Goal: Information Seeking & Learning: Learn about a topic

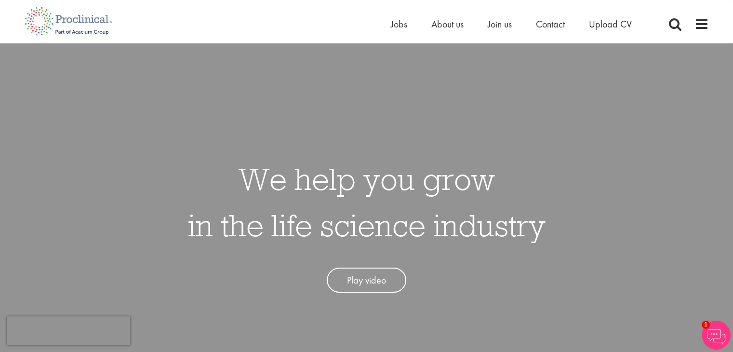
click at [676, 130] on div "We help you grow in the life science industry Play video" at bounding box center [366, 219] width 747 height 352
click at [725, 100] on div "We help you grow in the life science industry Play video" at bounding box center [366, 219] width 747 height 352
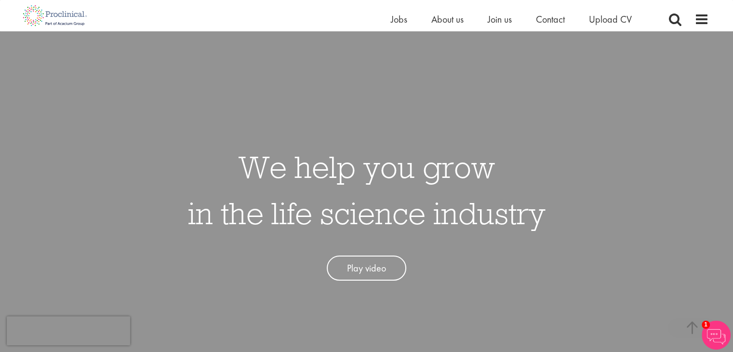
scroll to position [307, 0]
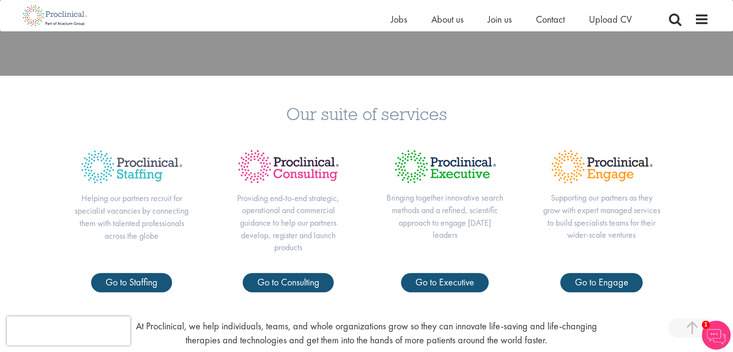
click at [388, 19] on div "Home Jobs About us Join us Contact Upload CV" at bounding box center [362, 15] width 691 height 31
click at [397, 19] on span "Jobs" at bounding box center [399, 19] width 16 height 13
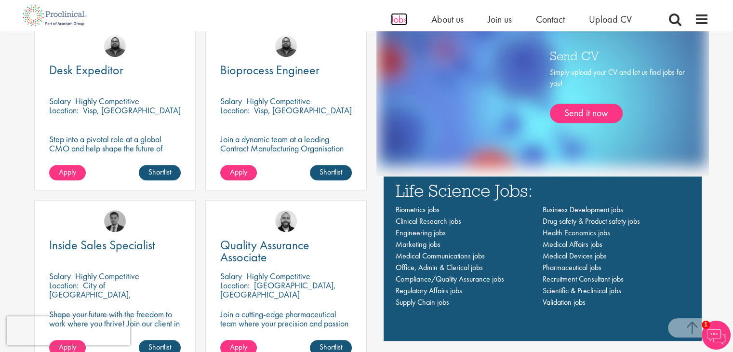
click at [400, 18] on span "Jobs" at bounding box center [399, 19] width 16 height 13
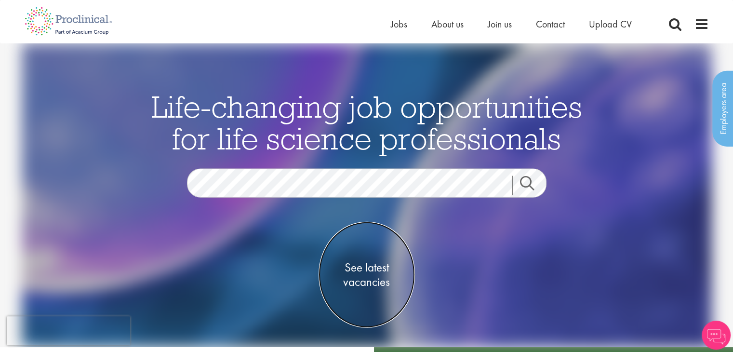
click at [368, 280] on span "See latest vacancies" at bounding box center [366, 274] width 96 height 29
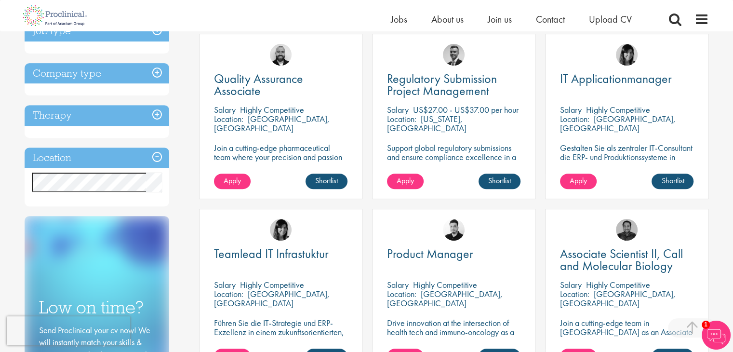
scroll to position [360, 0]
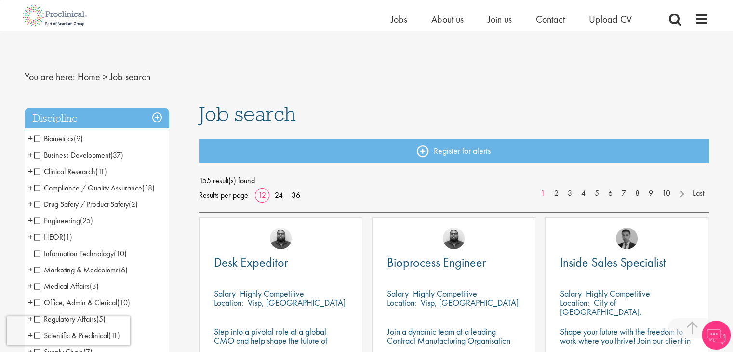
scroll to position [307, 0]
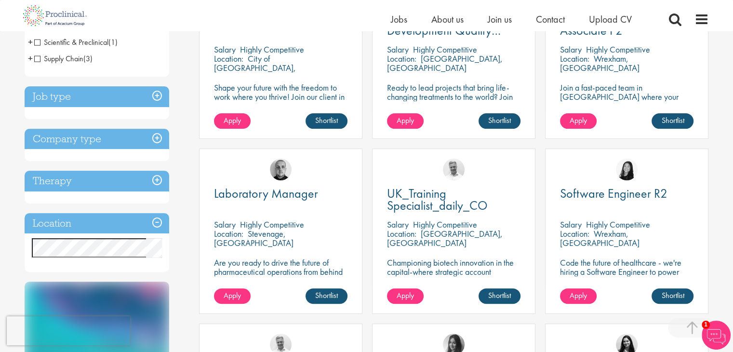
scroll to position [237, 0]
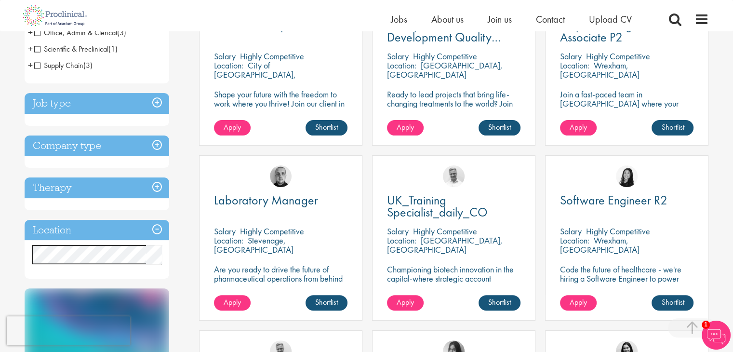
click at [156, 146] on h3 "Company type" at bounding box center [97, 145] width 145 height 21
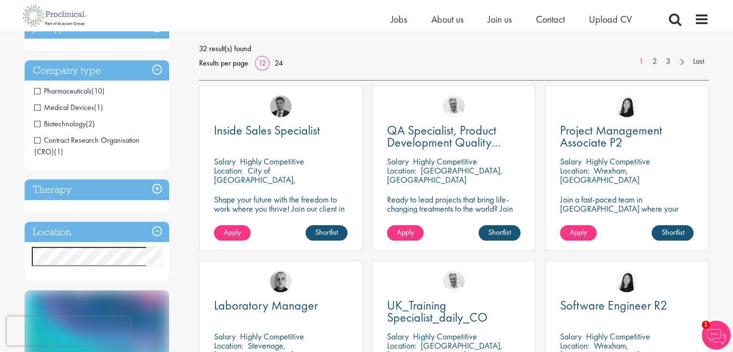
scroll to position [129, 0]
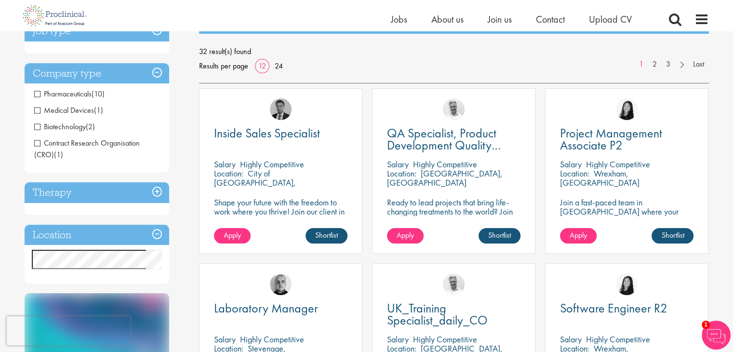
click at [87, 95] on span "Pharmaceuticals" at bounding box center [62, 94] width 57 height 10
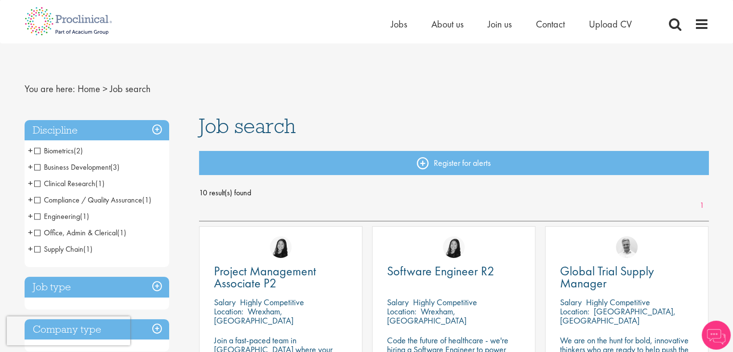
drag, startPoint x: 732, startPoint y: 79, endPoint x: 739, endPoint y: 105, distance: 27.0
click at [158, 129] on h3 "Discipline" at bounding box center [97, 130] width 145 height 21
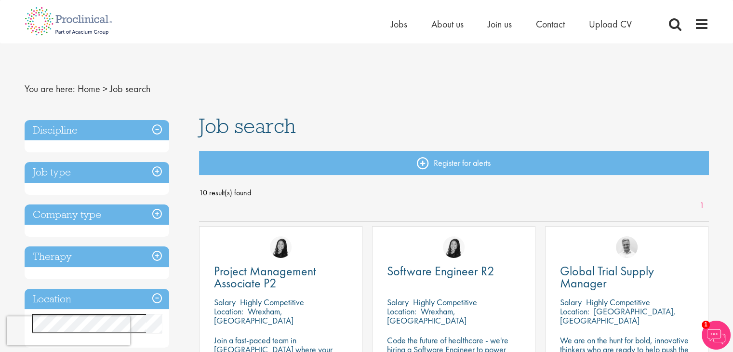
click at [161, 215] on h3 "Company type" at bounding box center [97, 214] width 145 height 21
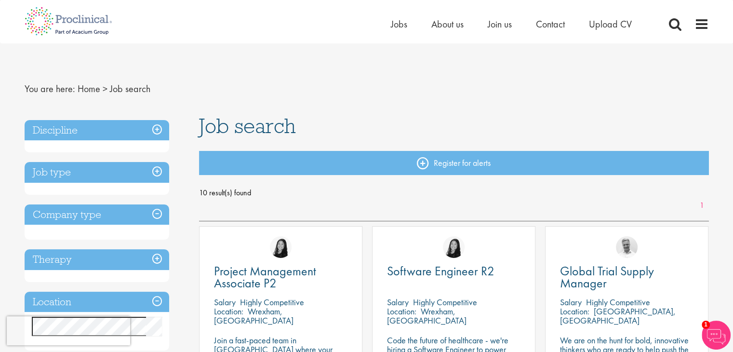
click at [161, 215] on h3 "Company type" at bounding box center [97, 214] width 145 height 21
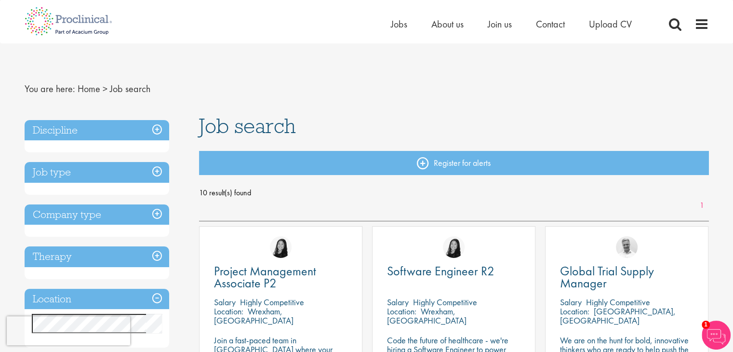
click at [161, 215] on h3 "Company type" at bounding box center [97, 214] width 145 height 21
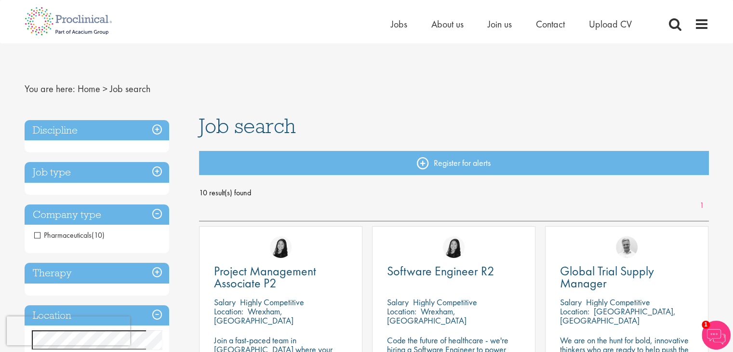
click at [158, 272] on h3 "Therapy" at bounding box center [97, 273] width 145 height 21
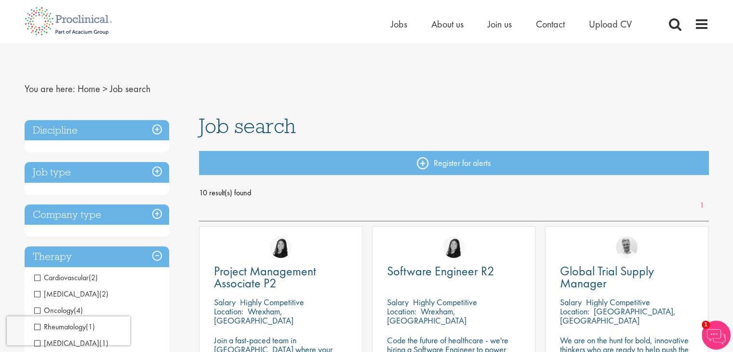
click at [158, 254] on h3 "Therapy" at bounding box center [97, 256] width 145 height 21
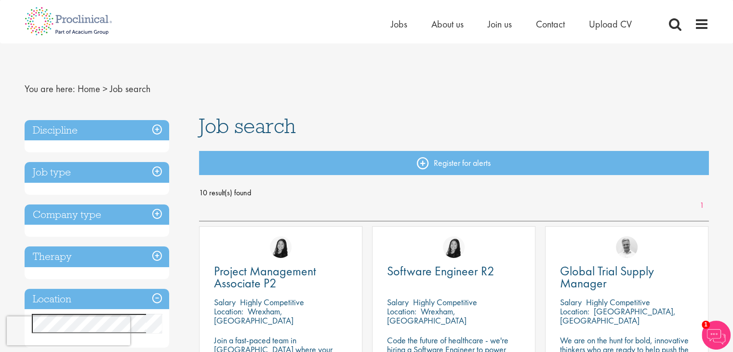
click at [156, 175] on h3 "Job type" at bounding box center [97, 172] width 145 height 21
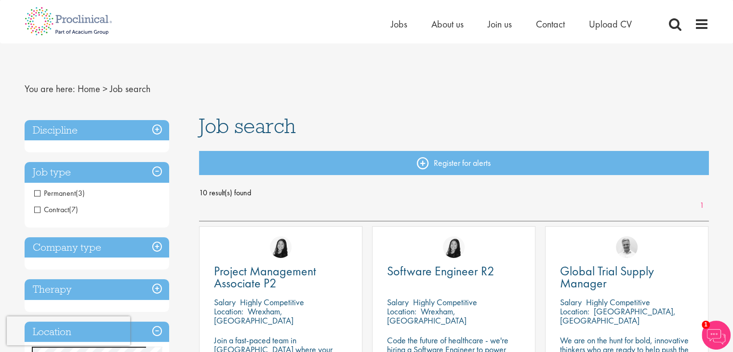
click at [156, 175] on h3 "Job type" at bounding box center [97, 172] width 145 height 21
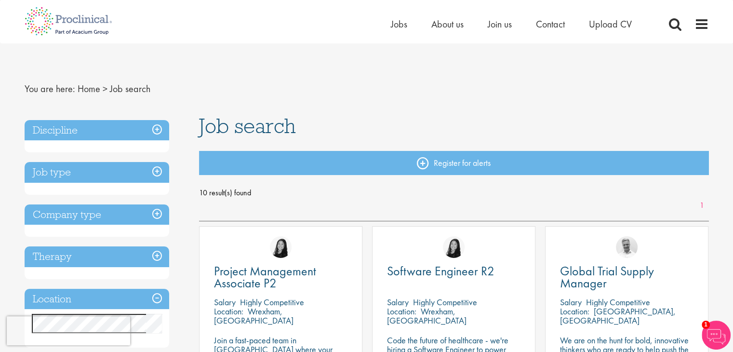
click at [157, 131] on h3 "Discipline" at bounding box center [97, 130] width 145 height 21
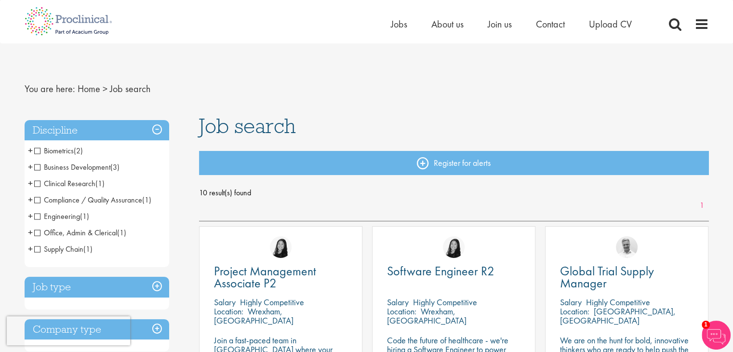
click at [104, 203] on span "Compliance / Quality Assurance" at bounding box center [88, 200] width 108 height 10
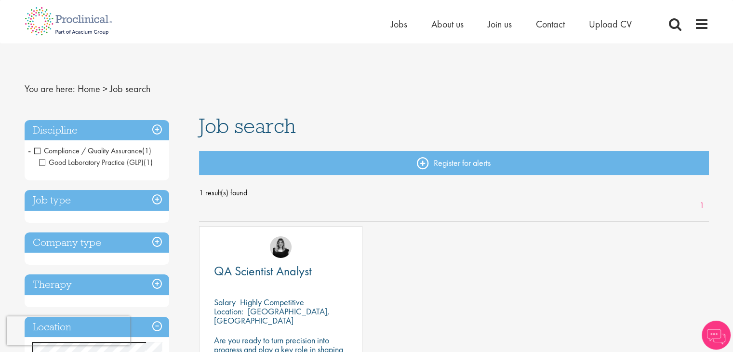
click at [158, 130] on h3 "Discipline" at bounding box center [97, 130] width 145 height 21
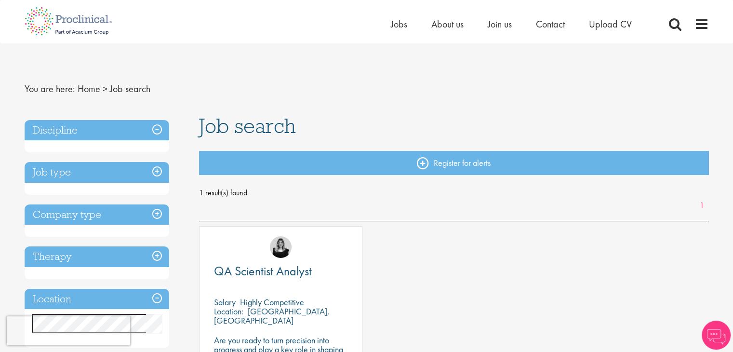
click at [158, 130] on h3 "Discipline" at bounding box center [97, 130] width 145 height 21
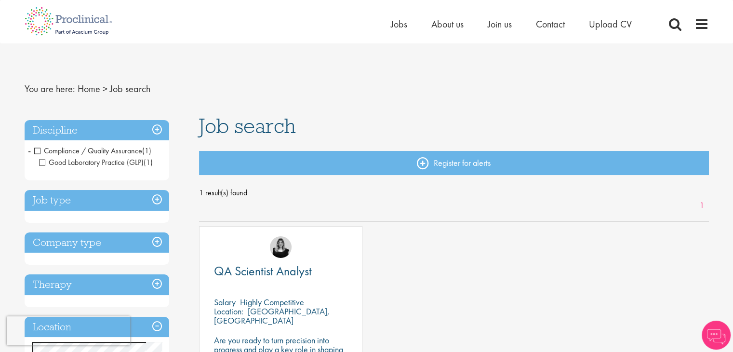
click at [29, 153] on span "-" at bounding box center [29, 150] width 3 height 14
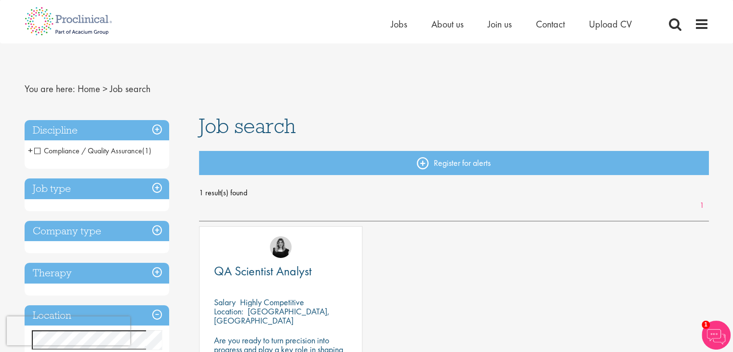
click at [54, 189] on h3 "Job type" at bounding box center [97, 188] width 145 height 21
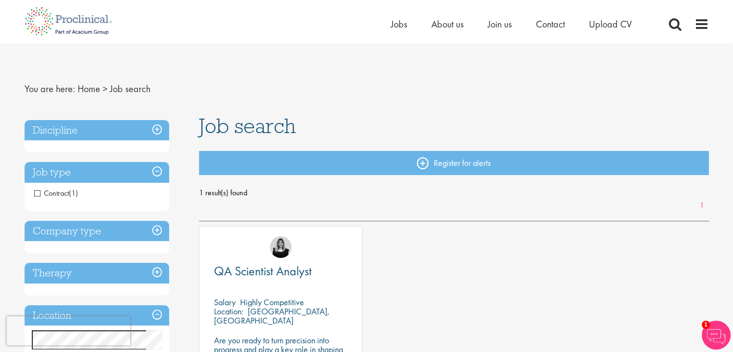
click at [69, 227] on h3 "Company type" at bounding box center [97, 231] width 145 height 21
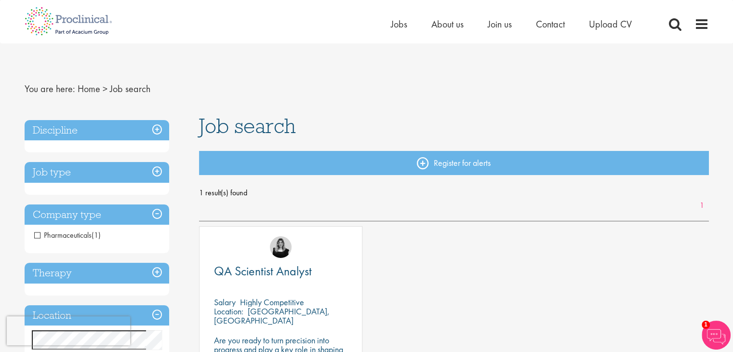
click at [54, 234] on span "Pharmaceuticals" at bounding box center [62, 235] width 57 height 10
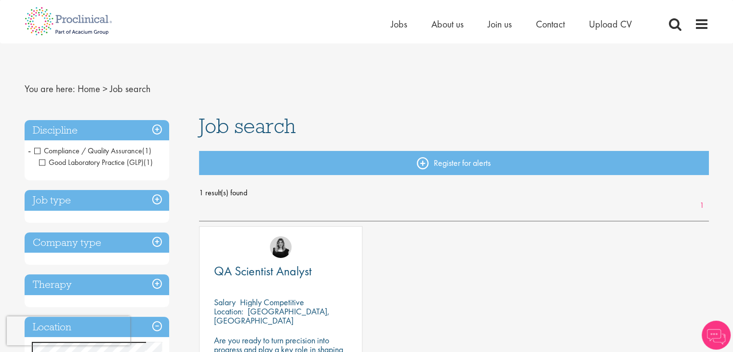
click at [33, 149] on li "Compliance / Quality Assurance (1) - + Good Laboratory Practice (GLP) (1)" at bounding box center [97, 157] width 145 height 28
click at [40, 149] on span "Compliance / Quality Assurance" at bounding box center [88, 150] width 108 height 10
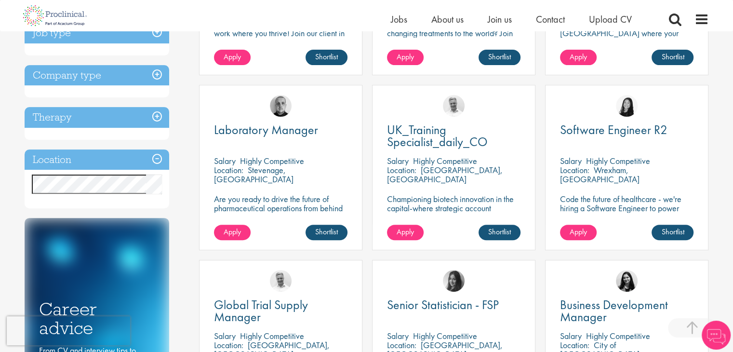
scroll to position [513, 0]
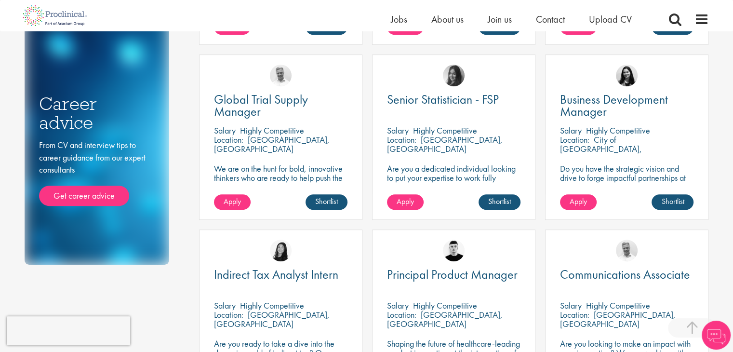
click at [730, 229] on div "You are here: Home > Job search Discipline Biometrics (6) - + Statistics (4) Da…" at bounding box center [366, 136] width 733 height 1299
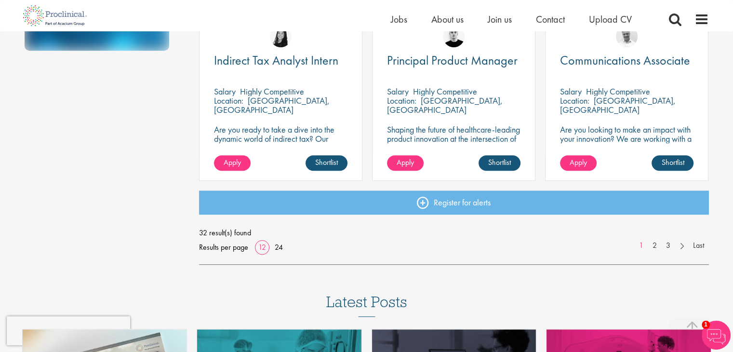
scroll to position [736, 0]
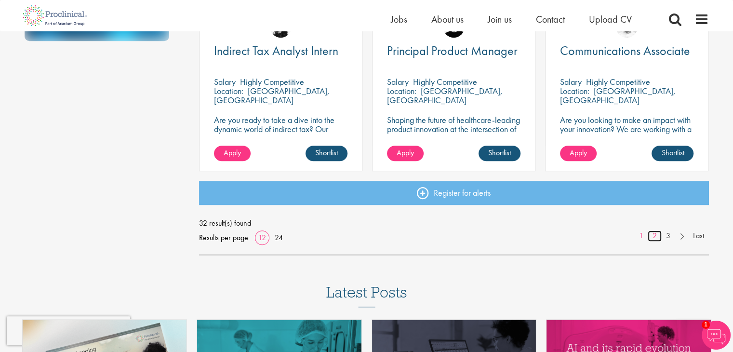
click at [653, 234] on link "2" at bounding box center [654, 235] width 14 height 11
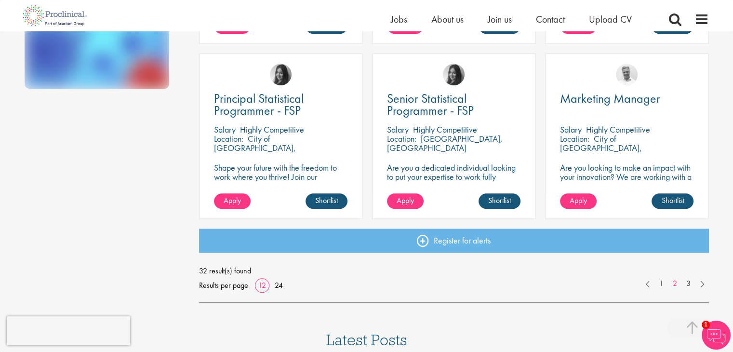
scroll to position [690, 0]
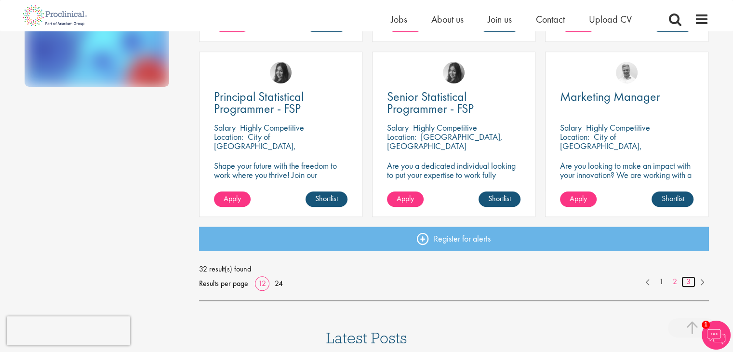
click at [690, 279] on link "3" at bounding box center [688, 281] width 14 height 11
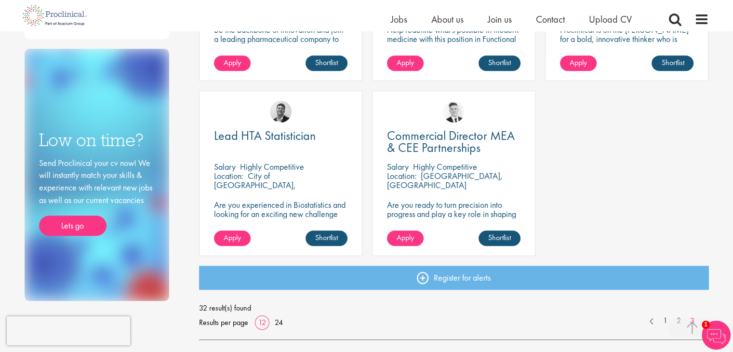
scroll to position [478, 0]
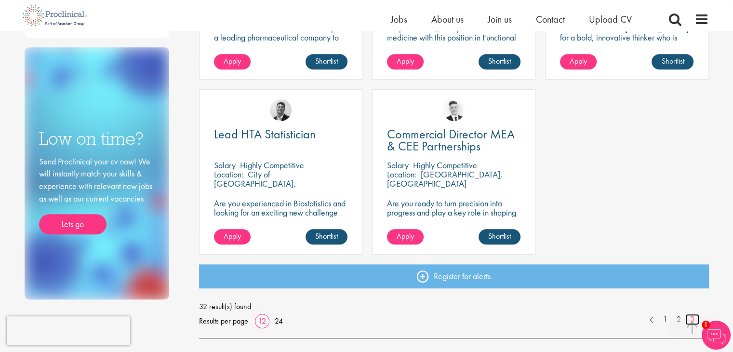
click at [691, 320] on link "3" at bounding box center [692, 319] width 14 height 11
